Goal: Task Accomplishment & Management: Complete application form

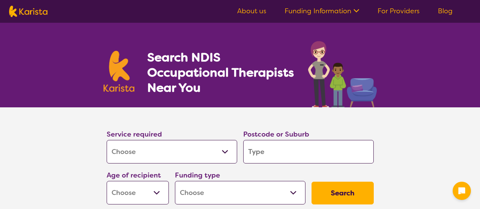
select select "[MEDICAL_DATA]"
click at [255, 153] on input "search" at bounding box center [308, 152] width 131 height 24
type input "m"
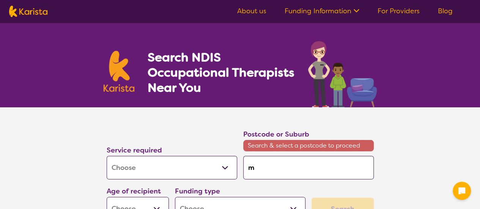
type input "ma"
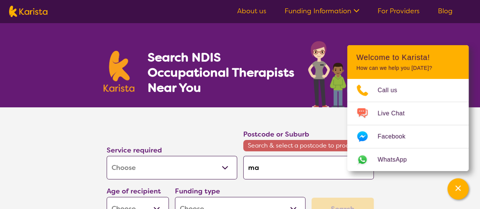
type input "mar"
type input "[PERSON_NAME]"
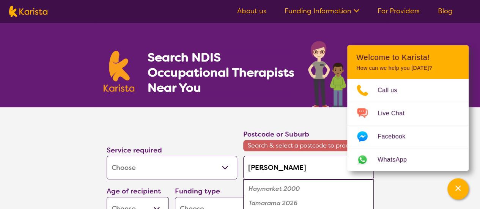
type input "maryb"
click at [280, 190] on em "orough 3465" at bounding box center [287, 189] width 38 height 8
type input "3465"
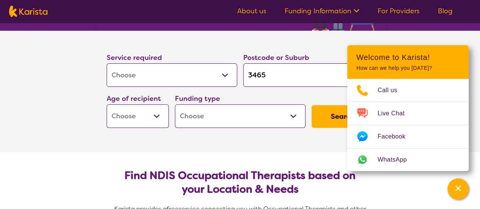
scroll to position [78, 0]
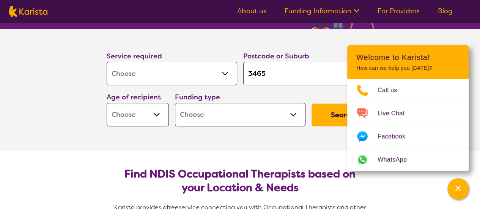
click at [145, 121] on select "Early Childhood - 0 to 9 Child - 10 to 11 Adolescent - 12 to 17 Adult - 18 to 6…" at bounding box center [138, 115] width 62 height 24
select select "AS"
click at [107, 103] on select "Early Childhood - 0 to 9 Child - 10 to 11 Adolescent - 12 to 17 Adult - 18 to 6…" at bounding box center [138, 115] width 62 height 24
select select "AS"
click at [244, 118] on select "Home Care Package (HCP) National Disability Insurance Scheme (NDIS) I don't know" at bounding box center [240, 115] width 131 height 24
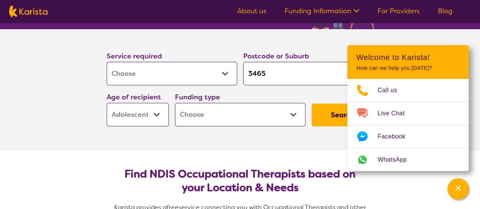
select select "NDIS"
click at [175, 103] on select "Home Care Package (HCP) National Disability Insurance Scheme (NDIS) I don't know" at bounding box center [240, 115] width 131 height 24
select select "NDIS"
click at [325, 118] on button "Search" at bounding box center [343, 115] width 62 height 23
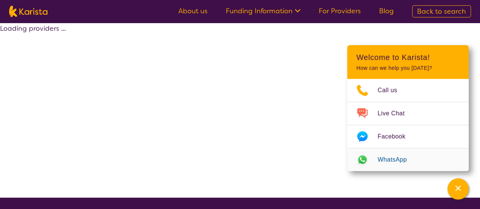
select select "by_score"
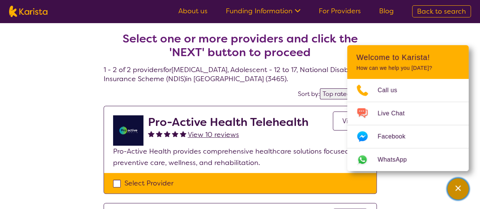
click at [458, 192] on icon "Channel Menu" at bounding box center [458, 188] width 8 height 8
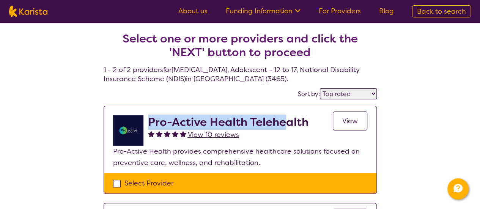
drag, startPoint x: 148, startPoint y: 120, endPoint x: 284, endPoint y: 120, distance: 135.1
click at [284, 120] on h2 "Pro-Active Health Telehealth" at bounding box center [228, 122] width 161 height 14
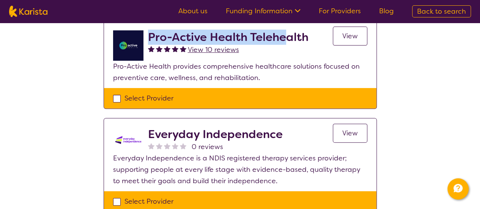
scroll to position [90, 0]
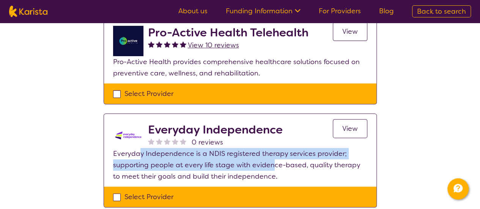
drag, startPoint x: 139, startPoint y: 148, endPoint x: 276, endPoint y: 167, distance: 138.0
click at [276, 167] on p "Everyday Independence is a NDIS registered therapy services provider; supportin…" at bounding box center [240, 165] width 254 height 34
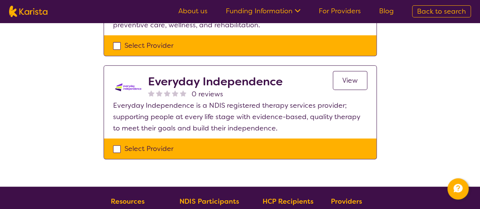
scroll to position [144, 0]
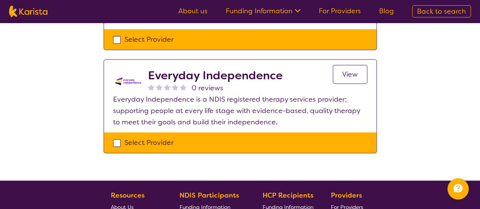
click at [357, 65] on link "View" at bounding box center [350, 74] width 35 height 19
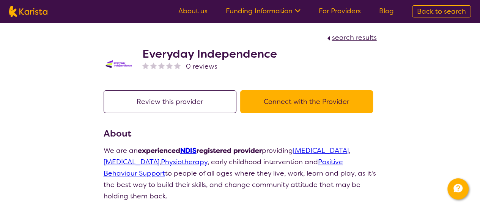
click at [294, 95] on button "Connect with the Provider" at bounding box center [306, 101] width 133 height 23
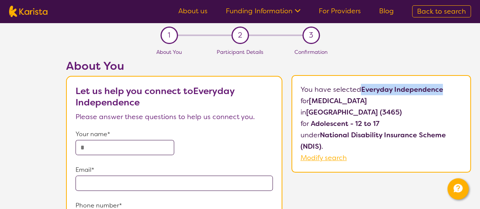
drag, startPoint x: 363, startPoint y: 90, endPoint x: 450, endPoint y: 90, distance: 86.9
click at [450, 90] on p "You have selected Everyday Independence for [MEDICAL_DATA] in [GEOGRAPHIC_DATA]…" at bounding box center [381, 124] width 162 height 80
copy b "Everyday Independence"
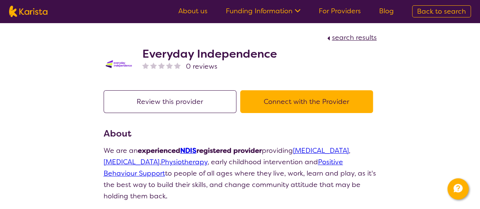
select select "by_score"
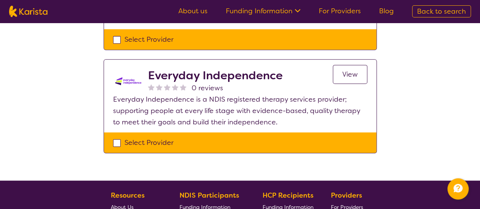
select select "[MEDICAL_DATA]"
select select "AS"
select select "NDIS"
select select "[MEDICAL_DATA]"
select select "AS"
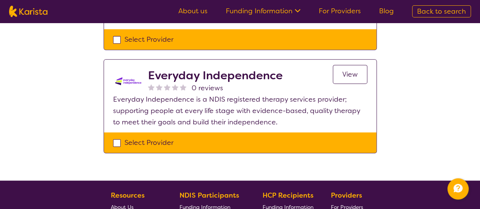
select select "NDIS"
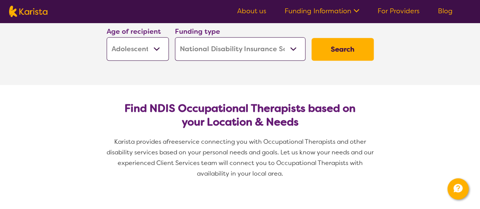
scroll to position [78, 0]
